Goal: Transaction & Acquisition: Purchase product/service

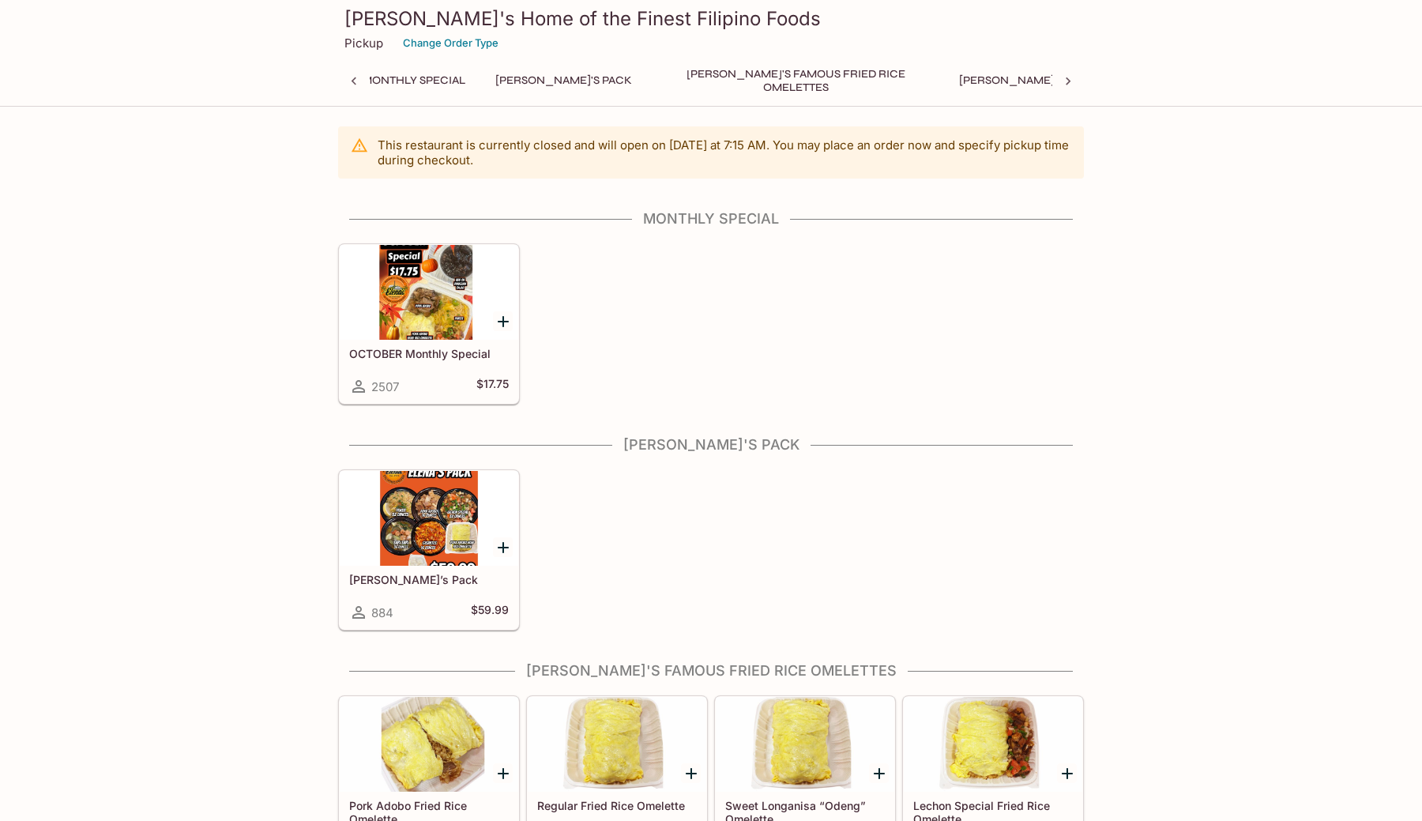
scroll to position [0, 6]
click at [408, 43] on button "Change Order Type" at bounding box center [451, 43] width 110 height 24
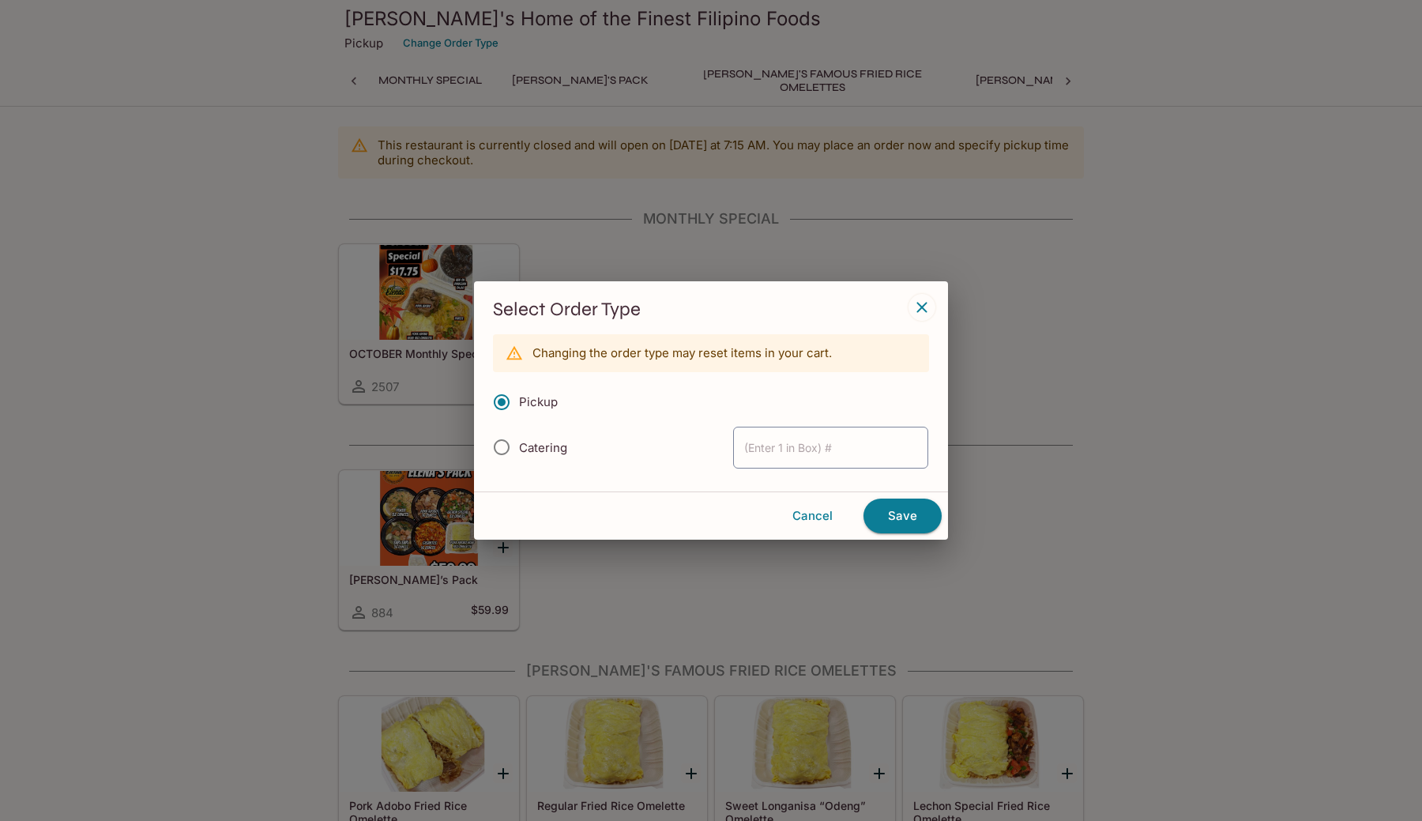
click at [558, 449] on span "Catering" at bounding box center [543, 447] width 48 height 15
click at [518, 449] on input "Catering" at bounding box center [501, 446] width 33 height 33
radio input "true"
type input "1"
click at [911, 512] on button "Save" at bounding box center [902, 515] width 78 height 35
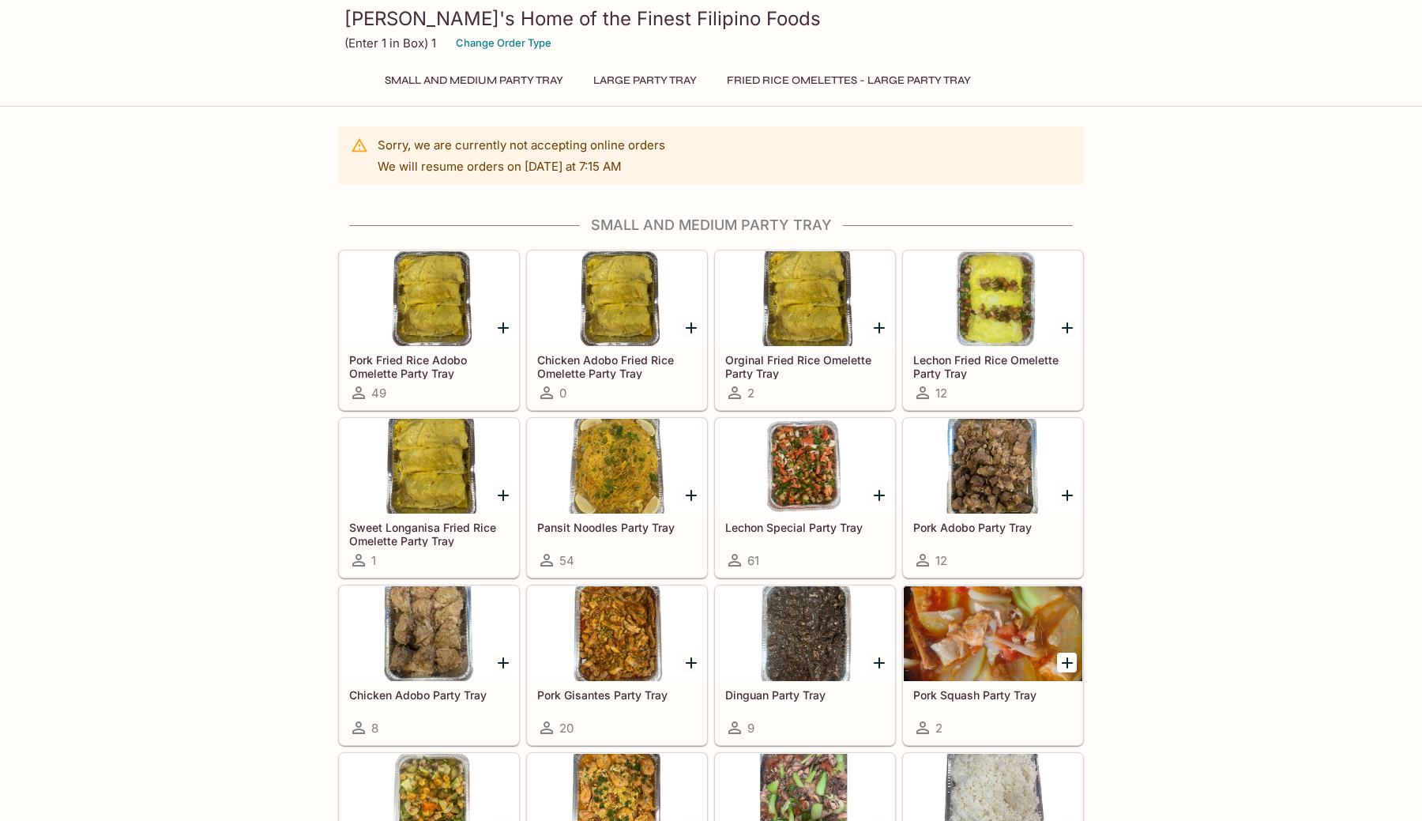
click at [528, 80] on button "Small and Medium Party Tray" at bounding box center [474, 81] width 196 height 22
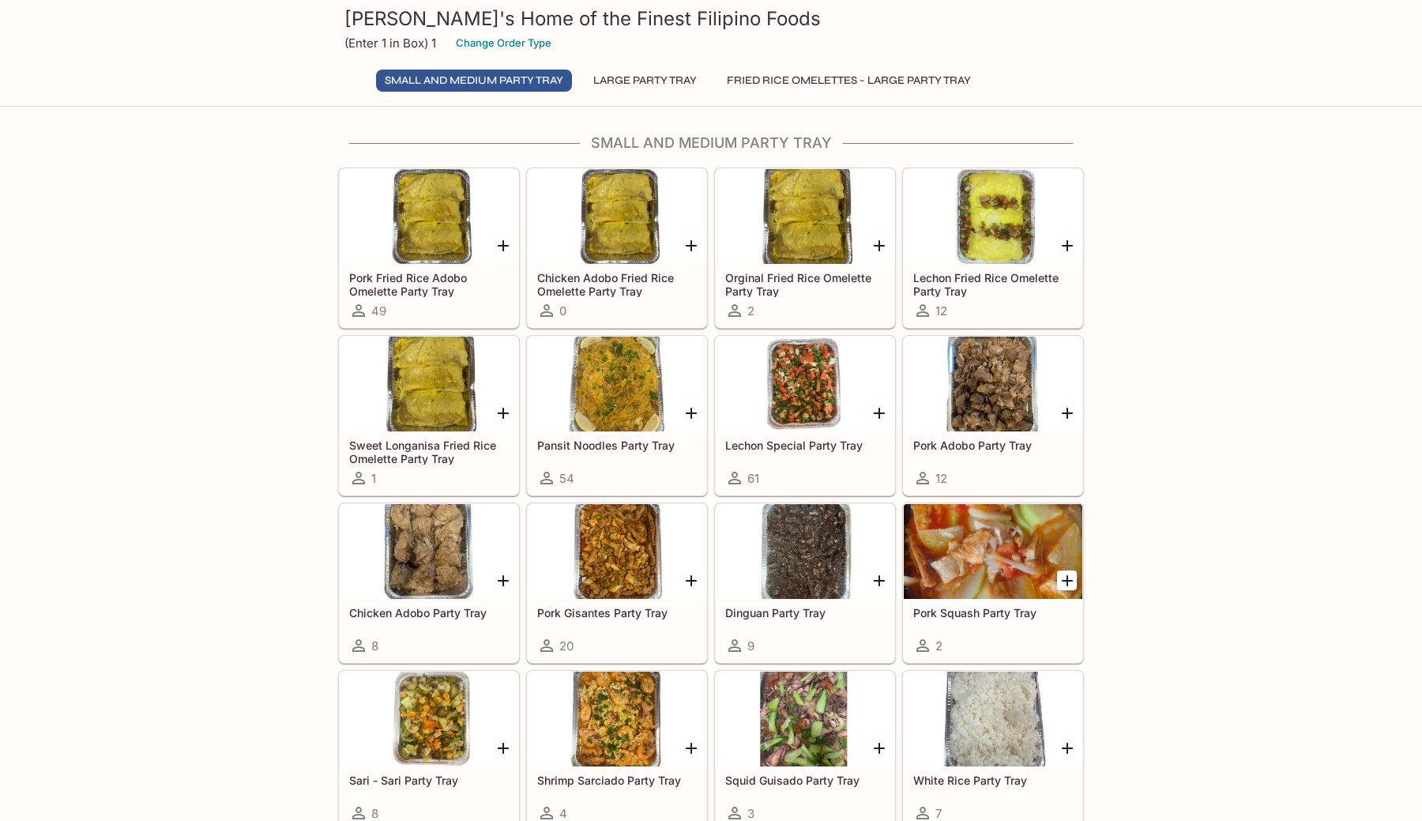
scroll to position [85, 0]
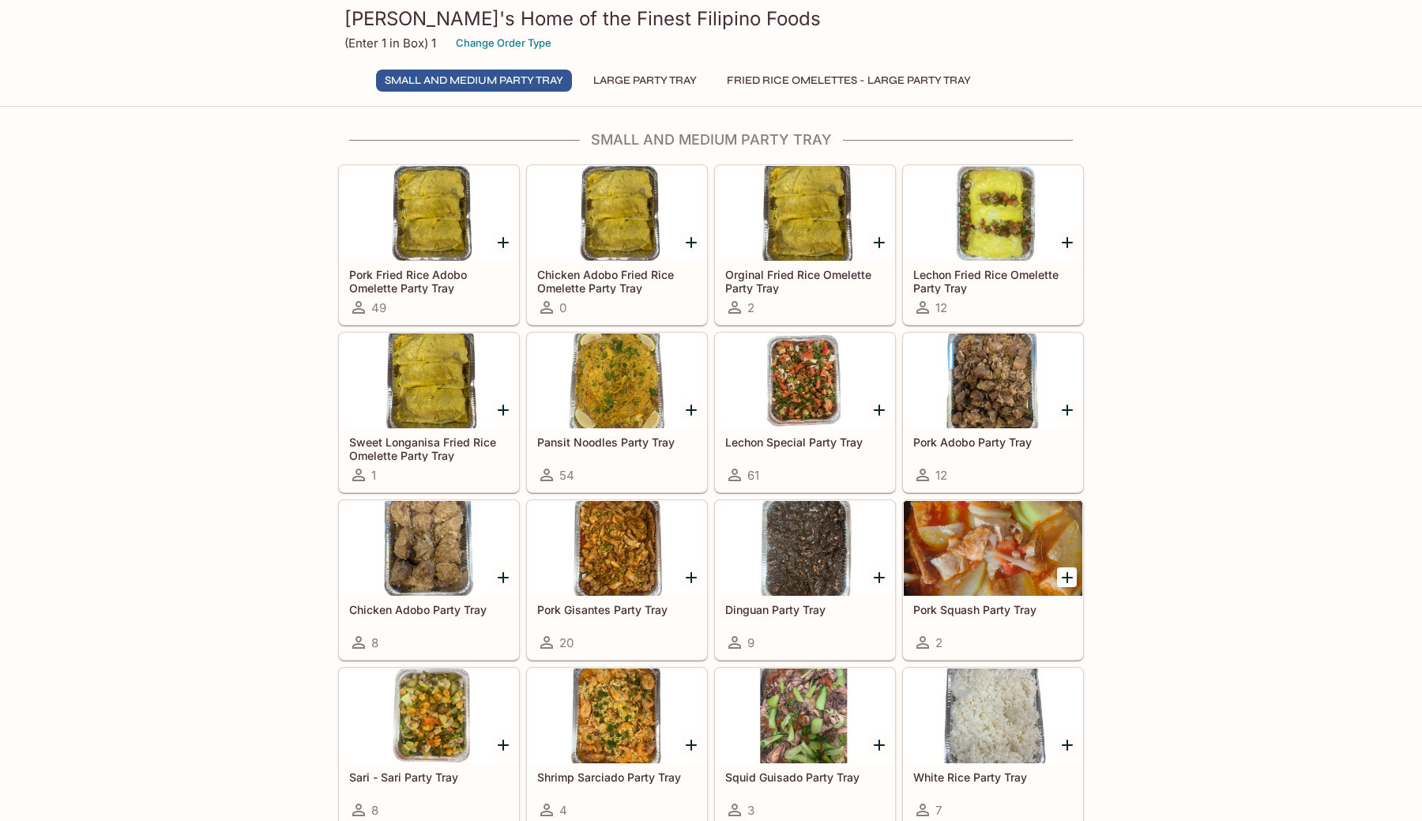
click at [984, 369] on div at bounding box center [993, 380] width 178 height 95
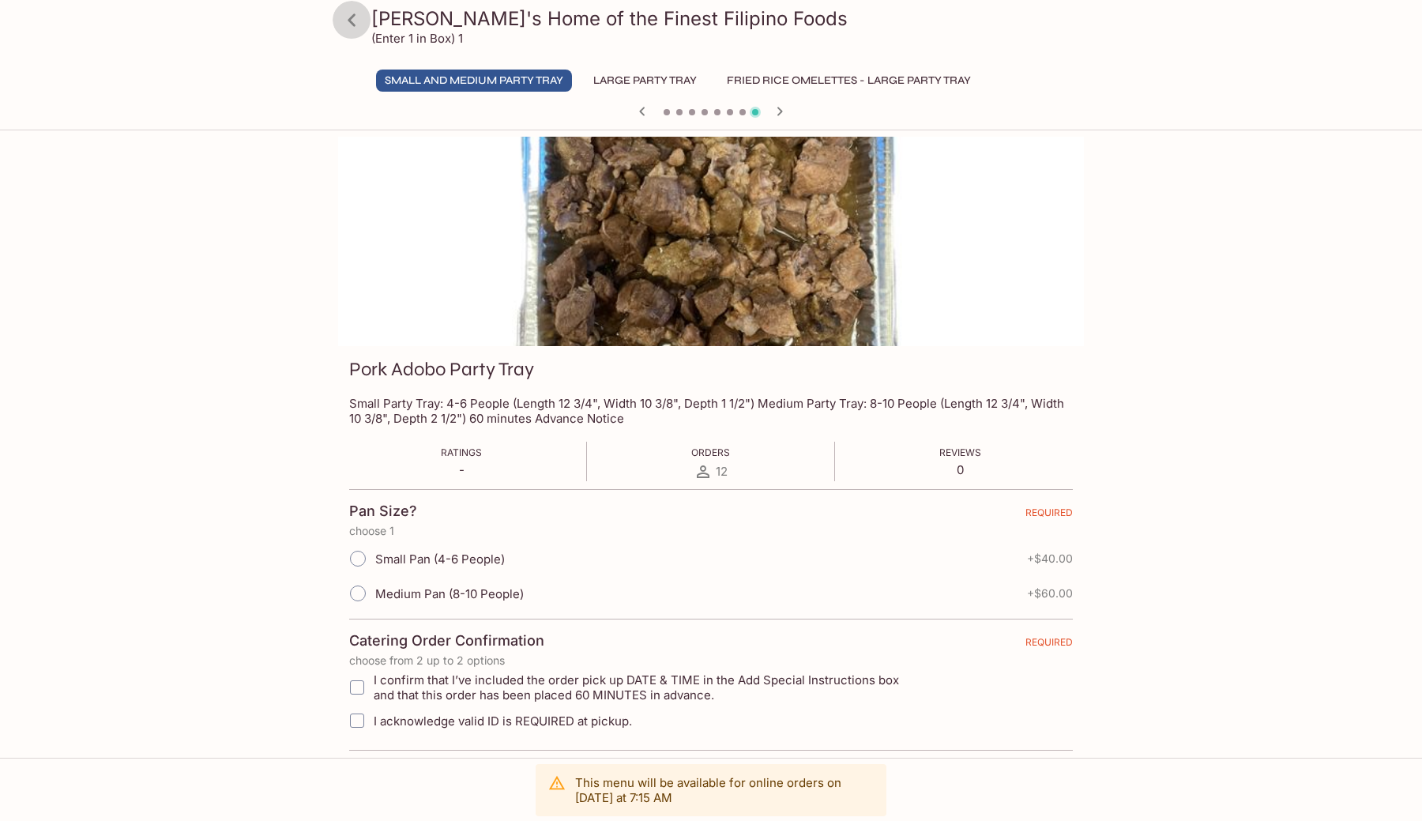
click at [349, 22] on icon at bounding box center [352, 20] width 28 height 28
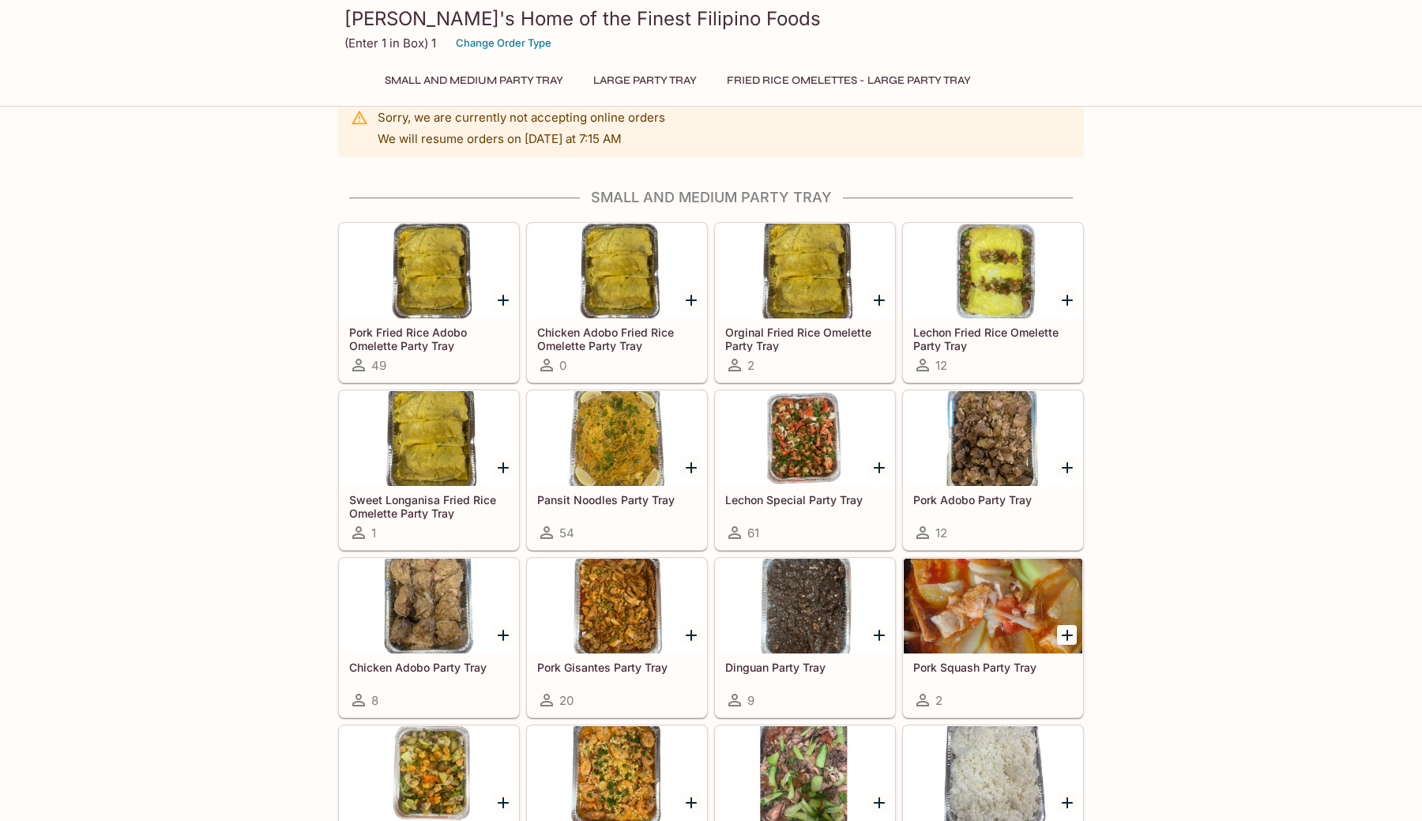
scroll to position [43, 0]
